Goal: Navigation & Orientation: Find specific page/section

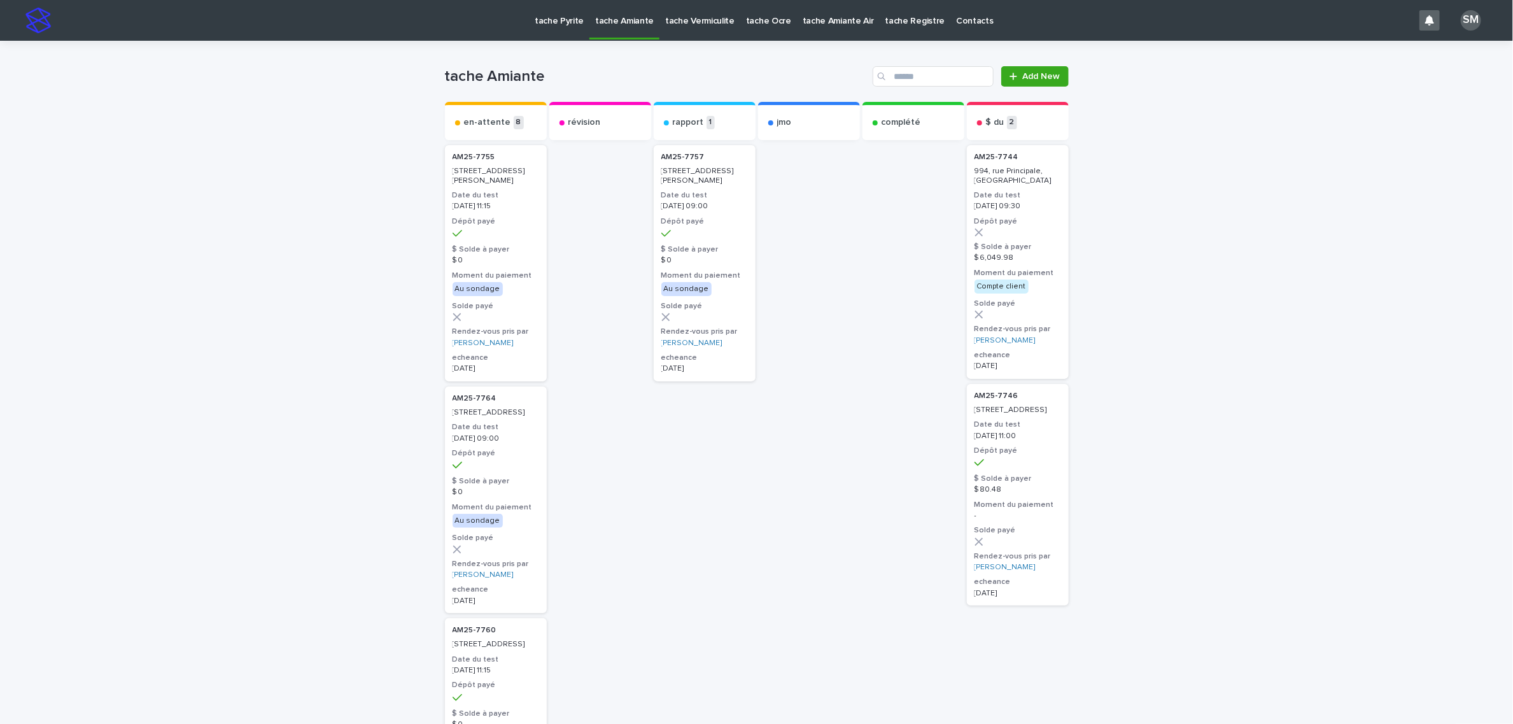
click at [555, 13] on p "tache Pyrite" at bounding box center [559, 13] width 49 height 27
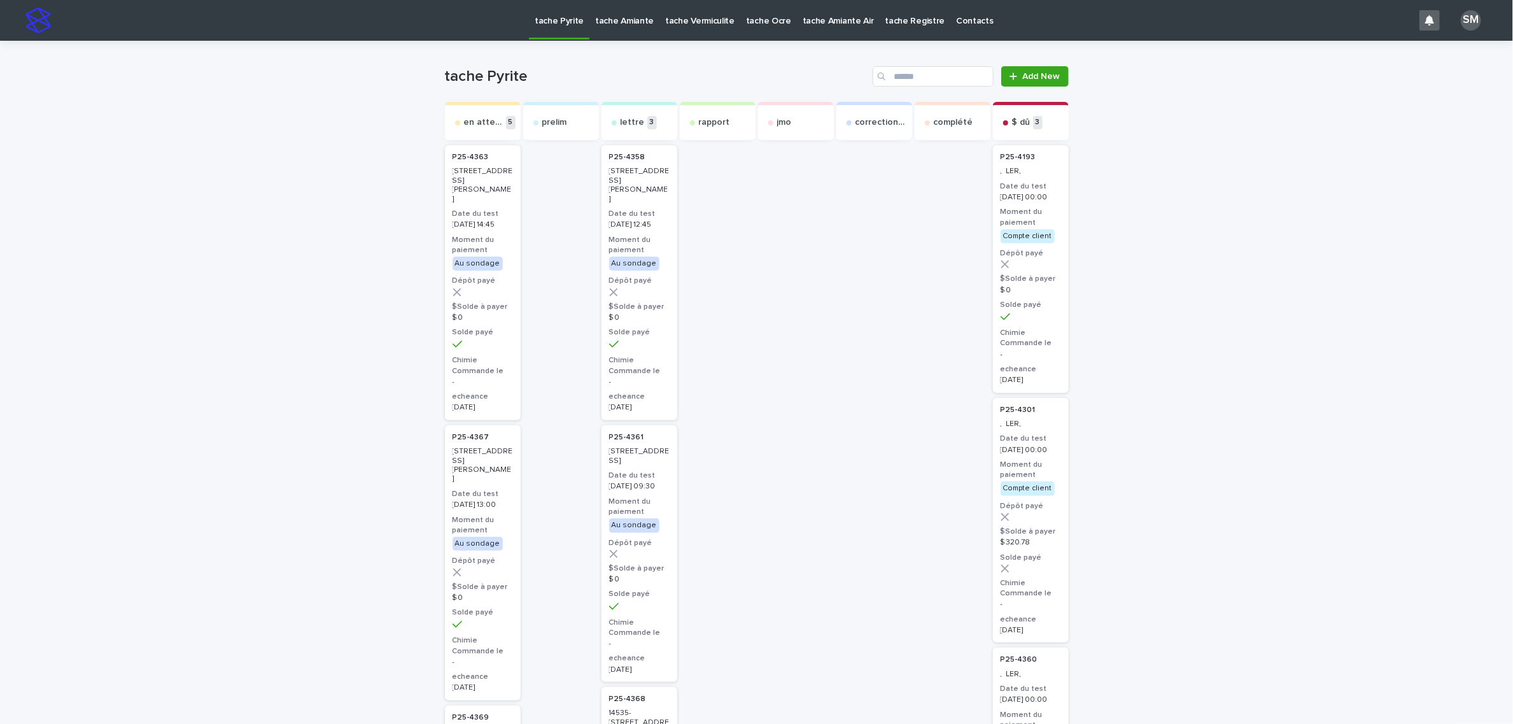
click at [616, 22] on p "tache Amiante" at bounding box center [624, 13] width 59 height 27
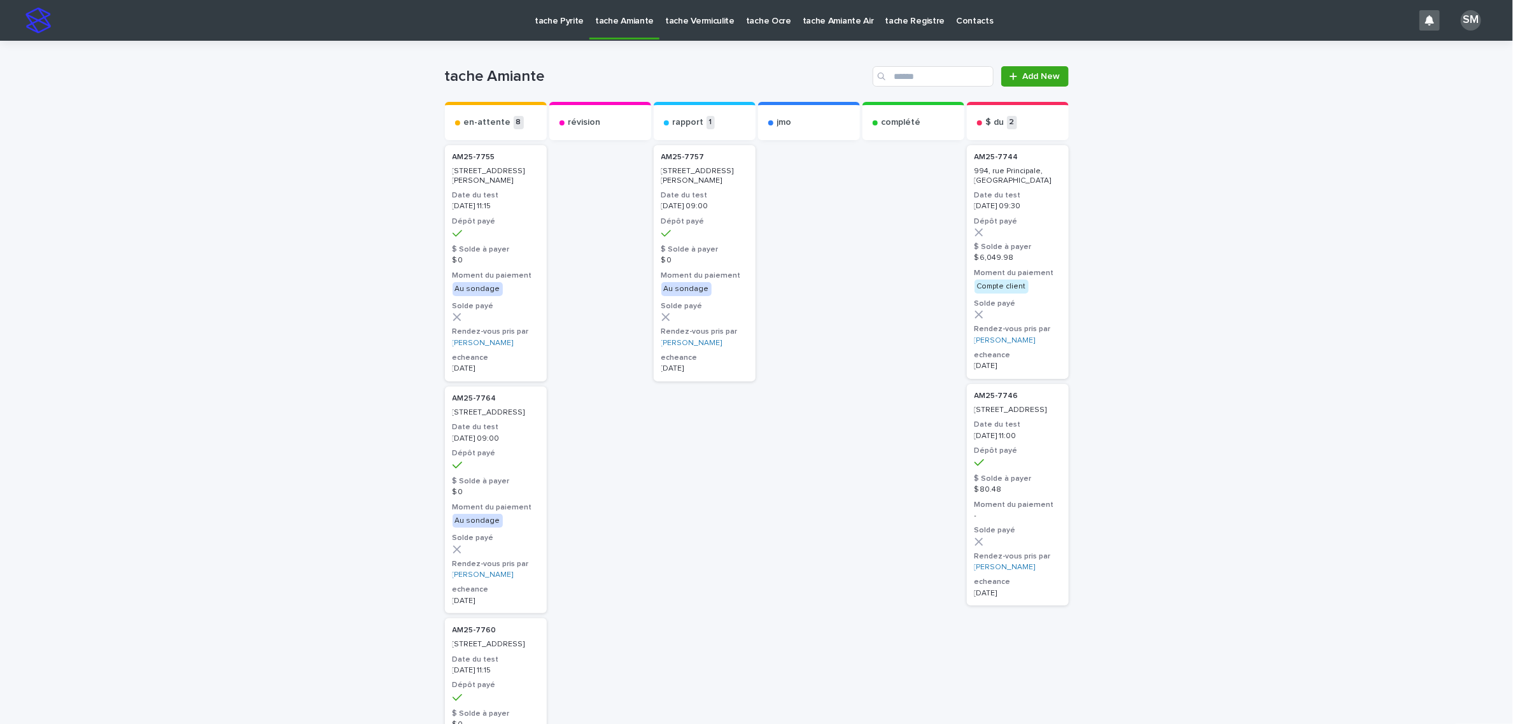
click at [685, 22] on p "tache Vermiculite" at bounding box center [699, 13] width 69 height 27
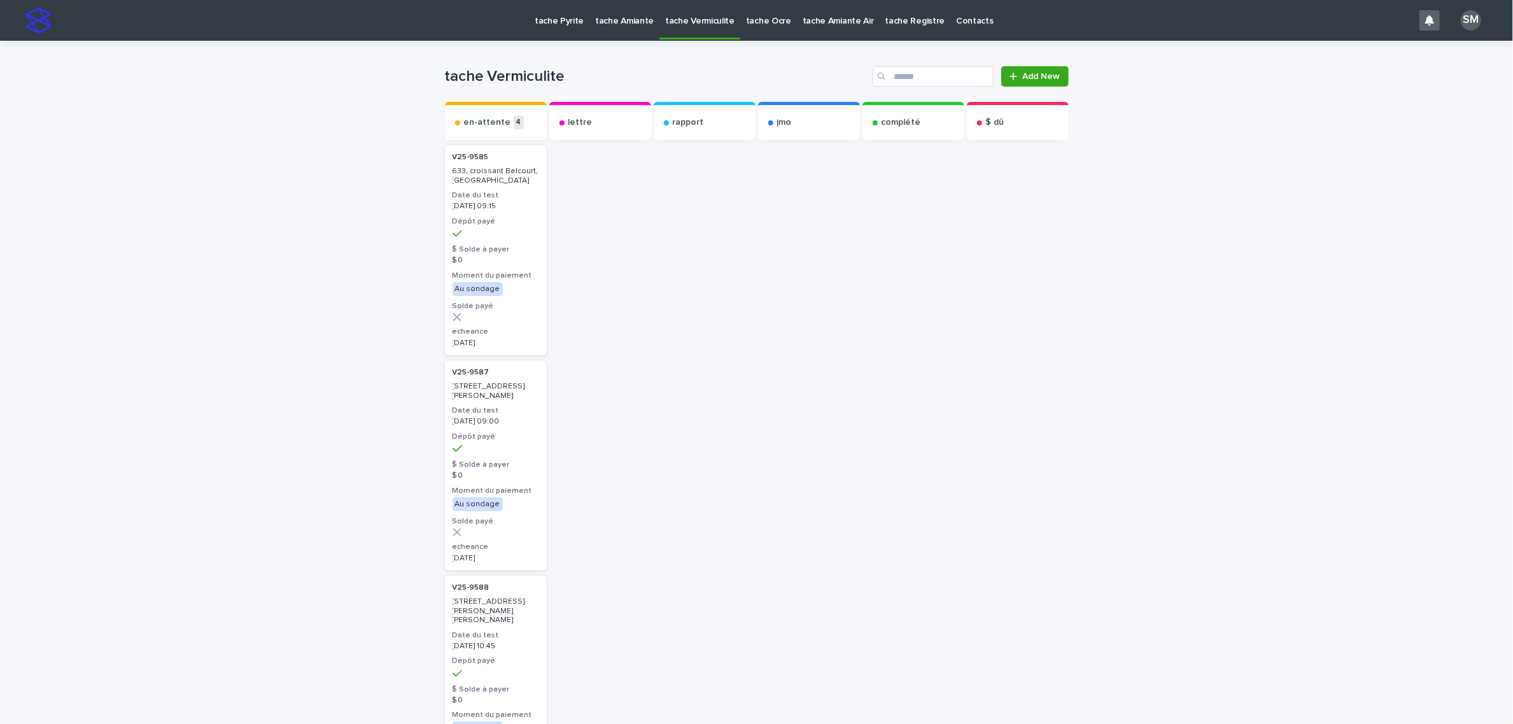
click at [563, 16] on p "tache Pyrite" at bounding box center [559, 13] width 49 height 27
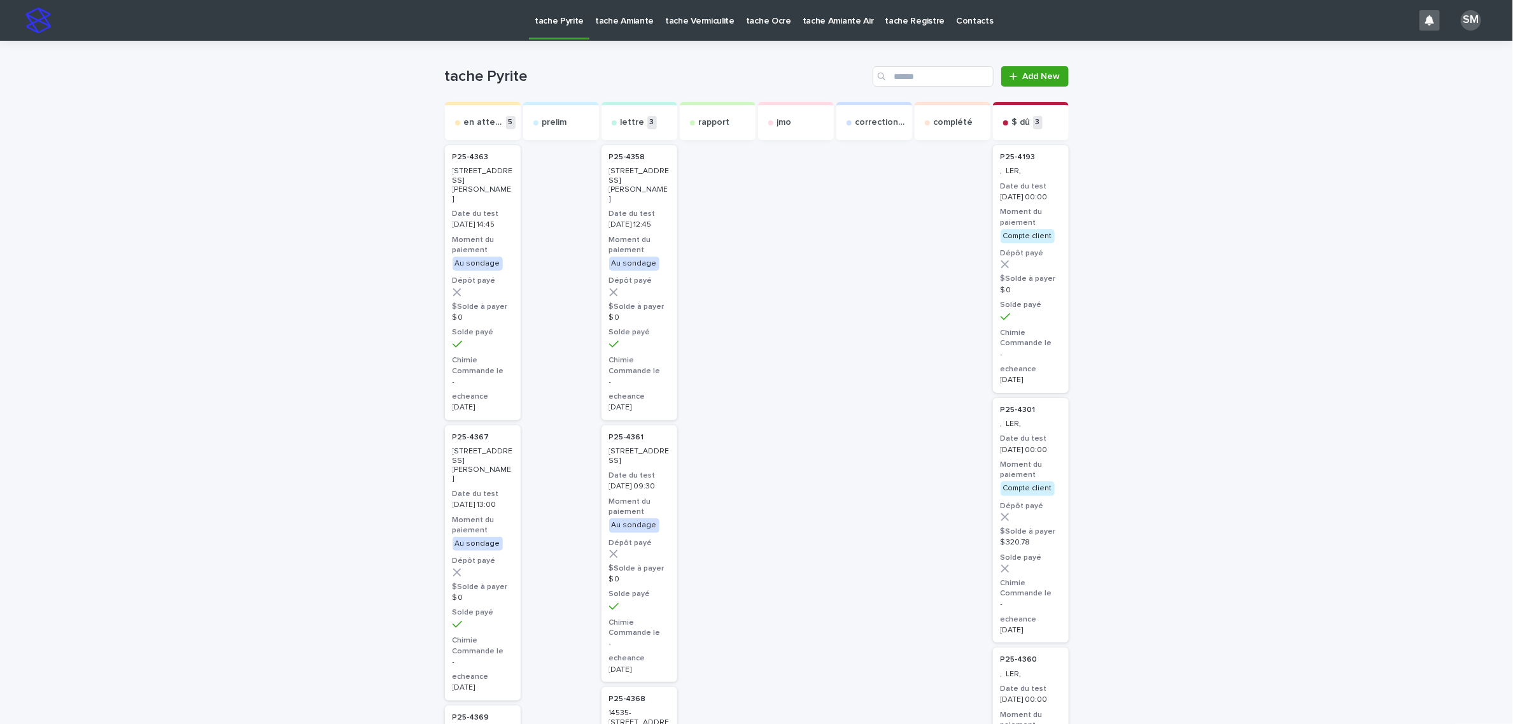
click at [623, 22] on p "tache Amiante" at bounding box center [624, 13] width 59 height 27
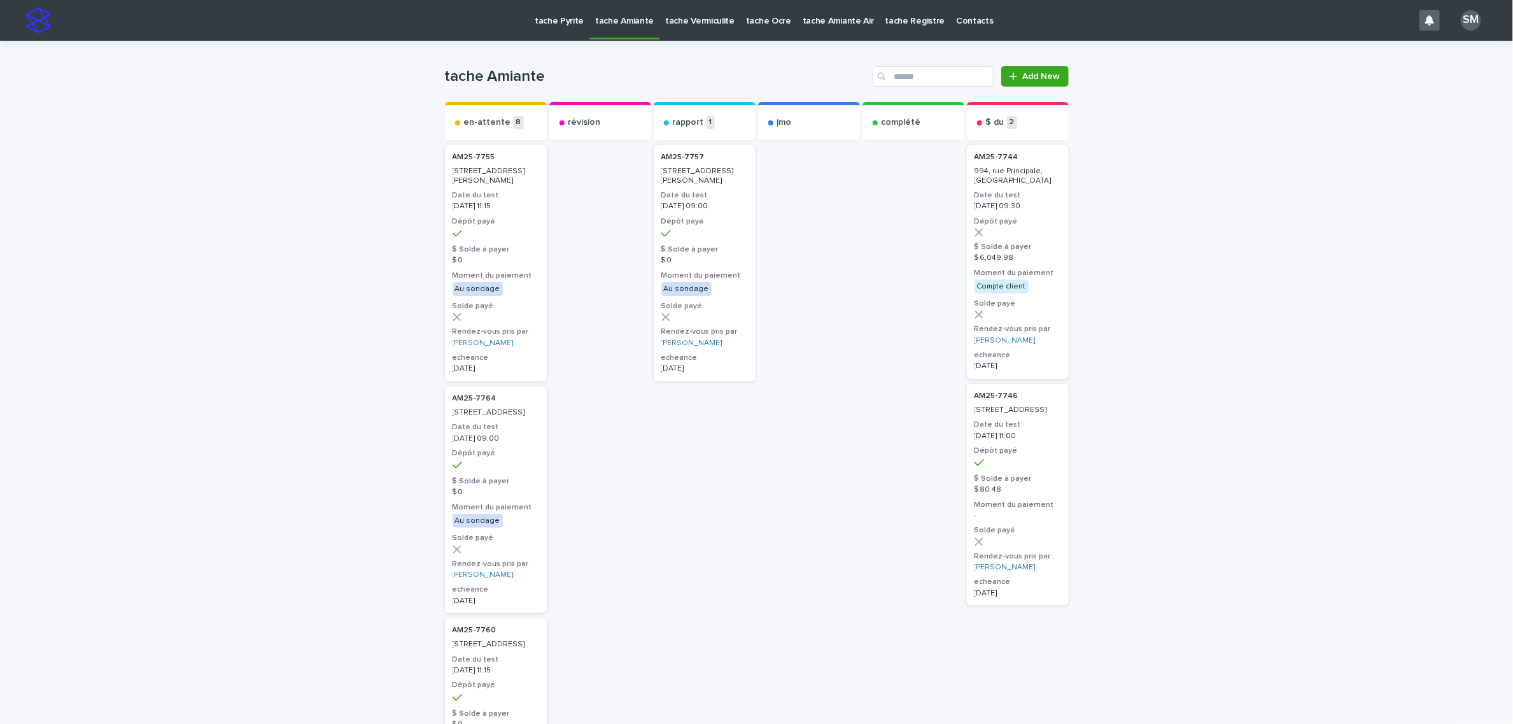
click at [700, 24] on p "tache Vermiculite" at bounding box center [699, 13] width 69 height 27
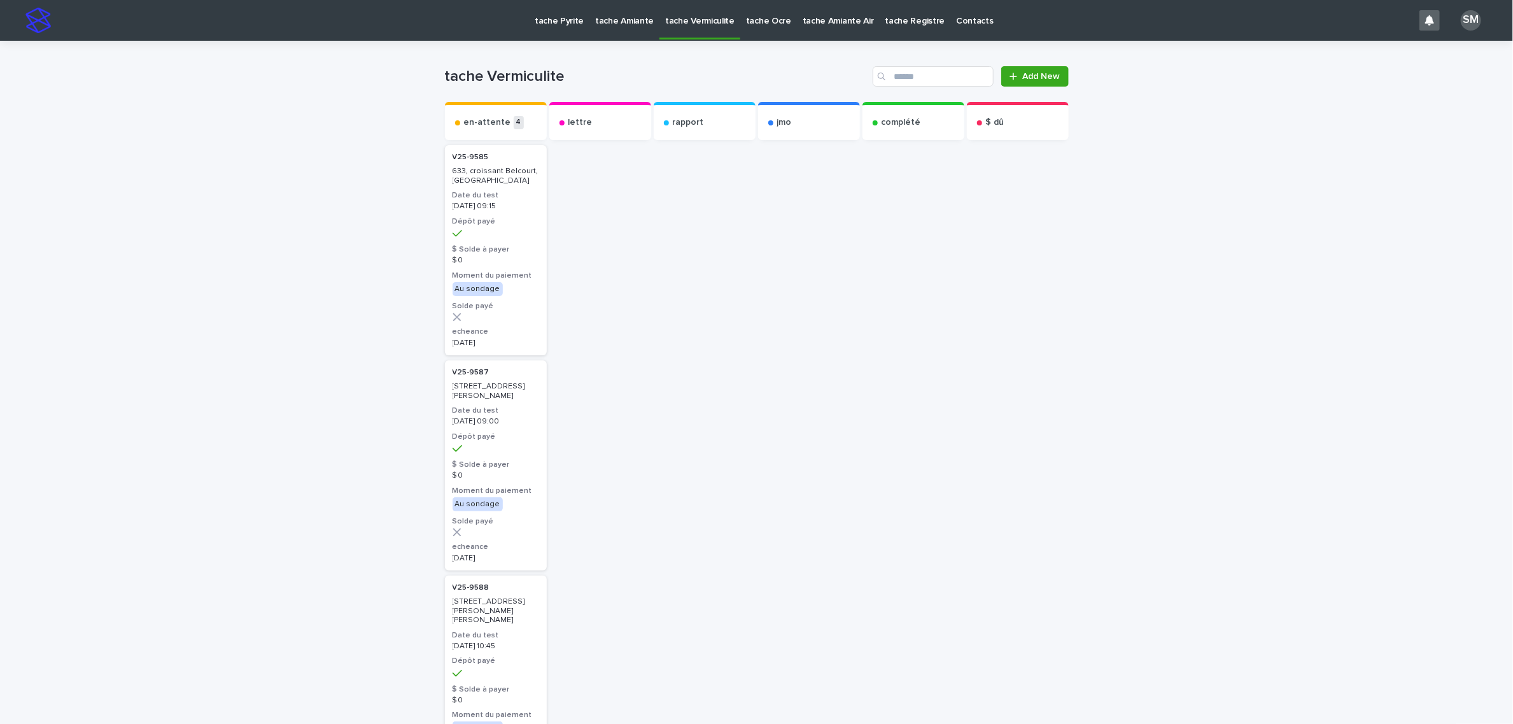
click at [563, 29] on link "tache Pyrite" at bounding box center [559, 19] width 60 height 39
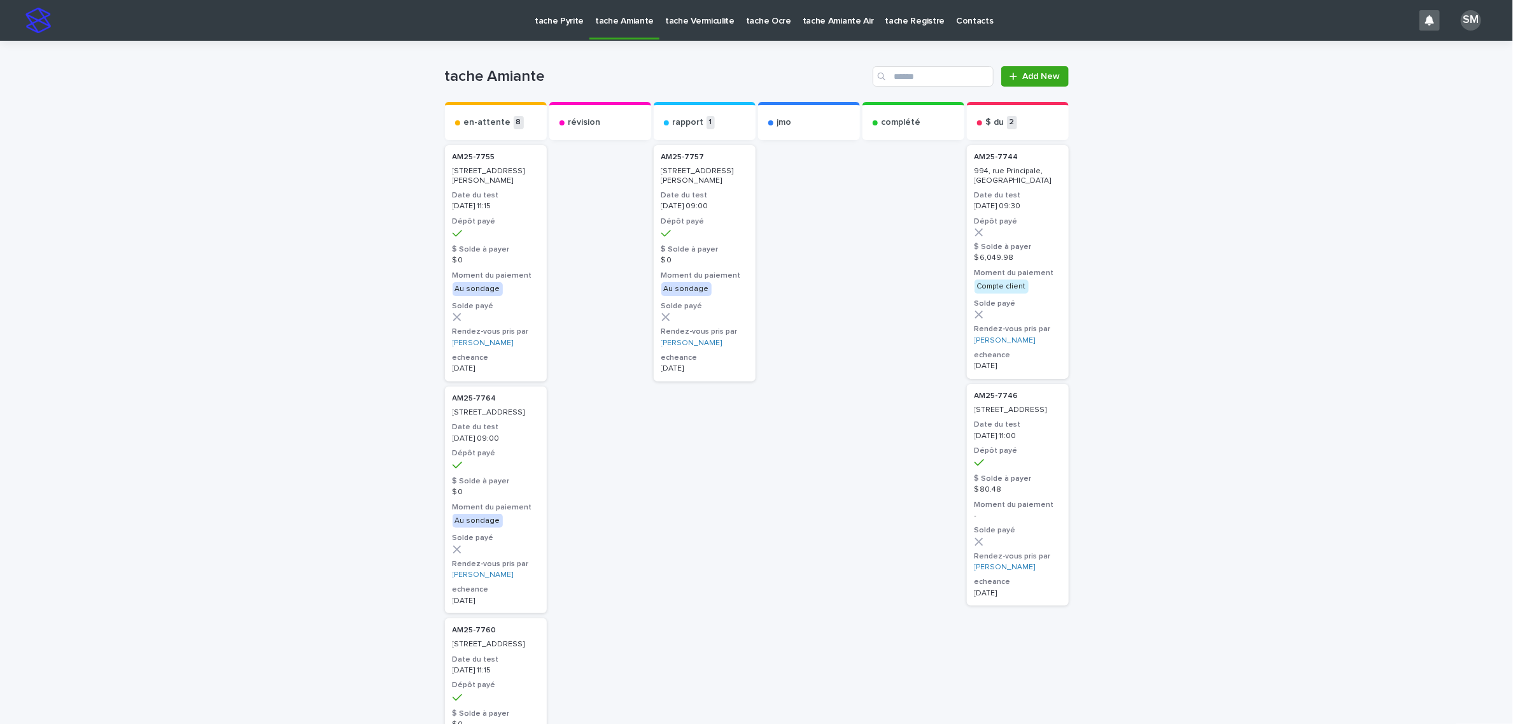
click at [544, 18] on p "tache Pyrite" at bounding box center [559, 13] width 49 height 27
